Goal: Find specific page/section: Find specific page/section

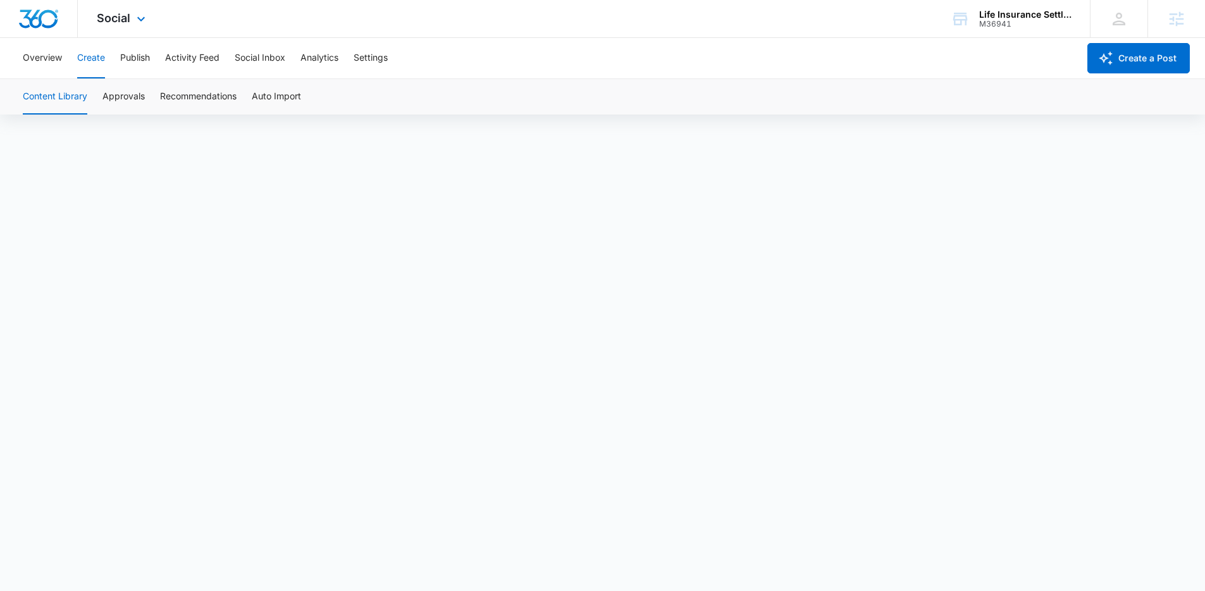
click at [129, 27] on div "Social Apps Reputation Websites Forms CRM Email Social Shop Content Ads Intelli…" at bounding box center [123, 18] width 90 height 37
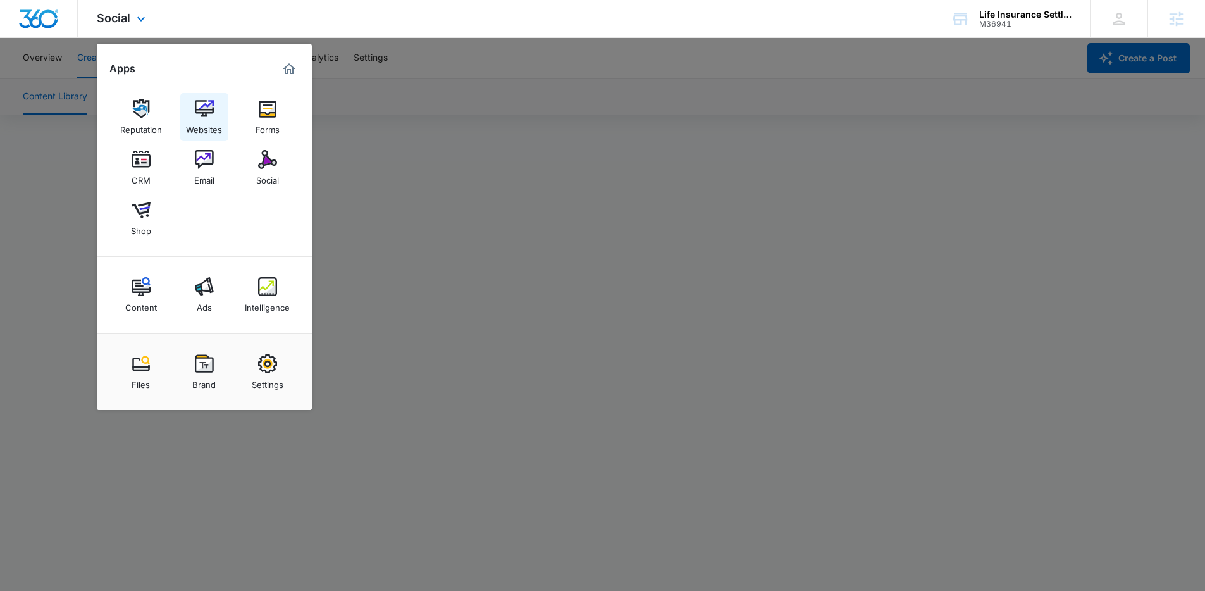
click at [204, 119] on div "Websites" at bounding box center [204, 126] width 36 height 16
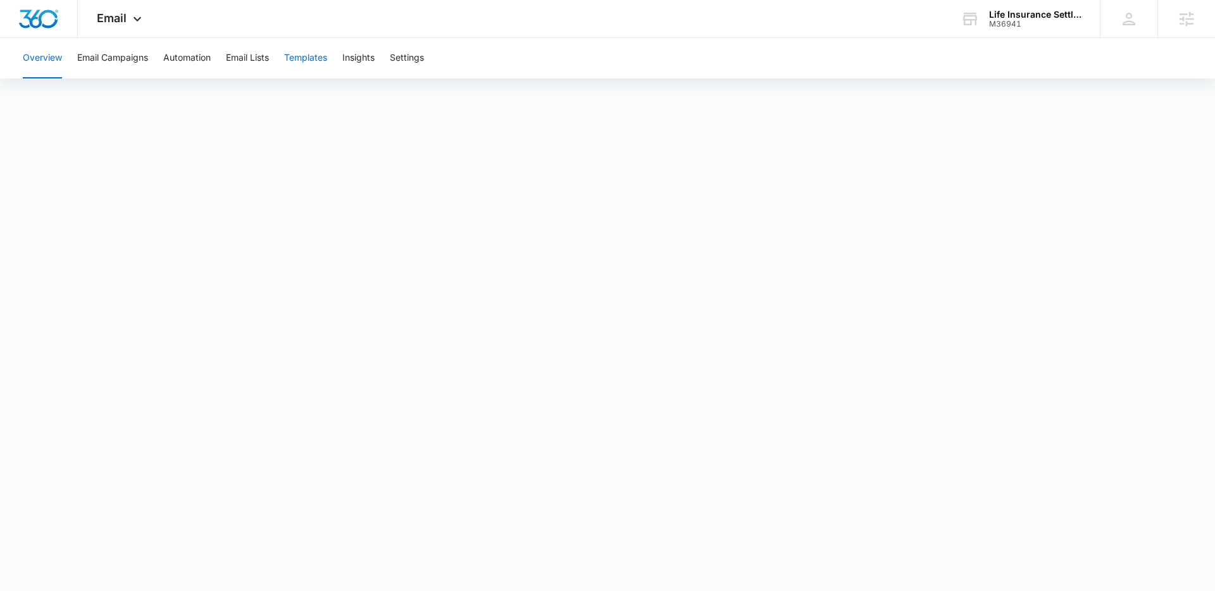
click at [302, 59] on button "Templates" at bounding box center [305, 58] width 43 height 40
